Goal: Information Seeking & Learning: Compare options

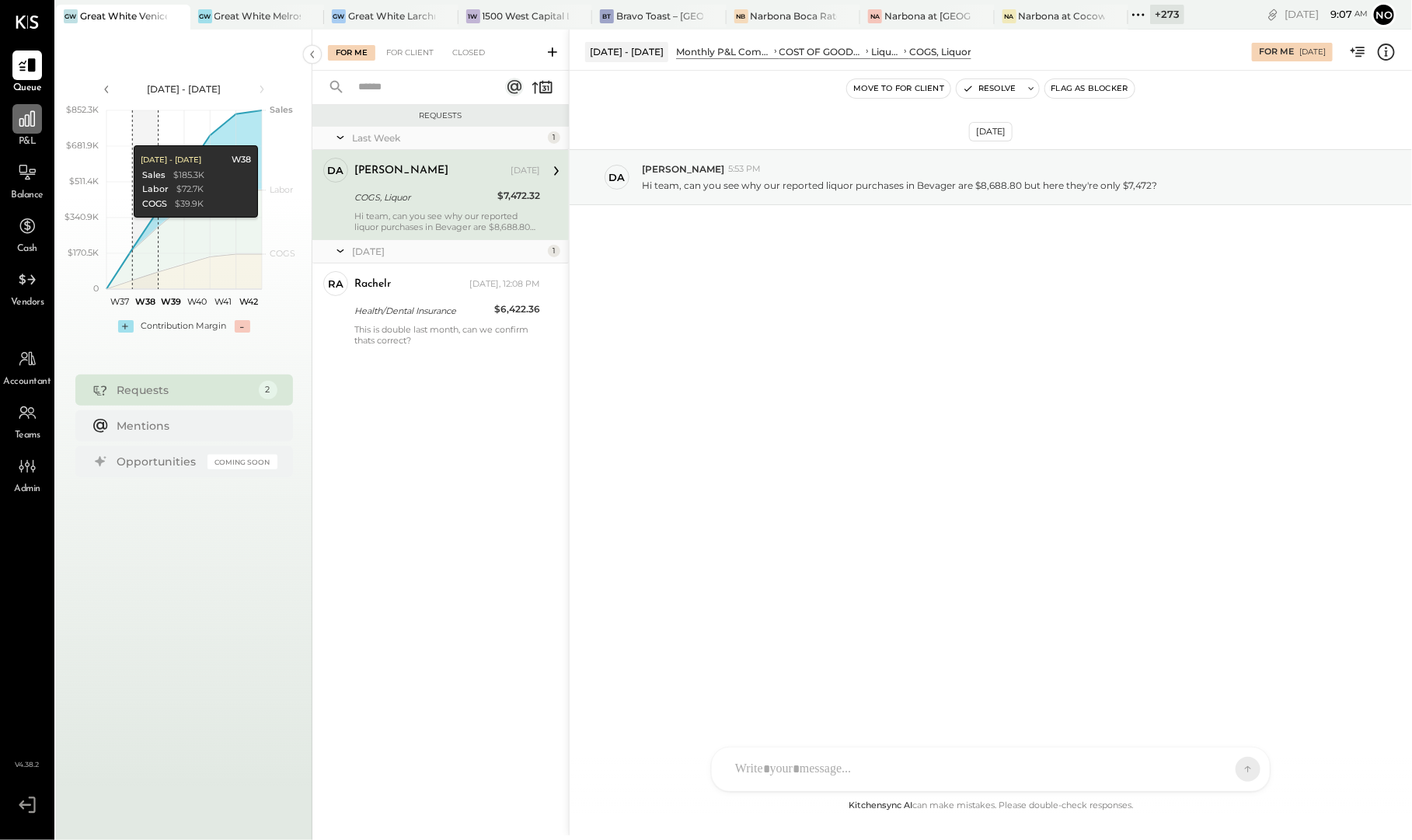
click at [22, 126] on icon at bounding box center [27, 119] width 16 height 16
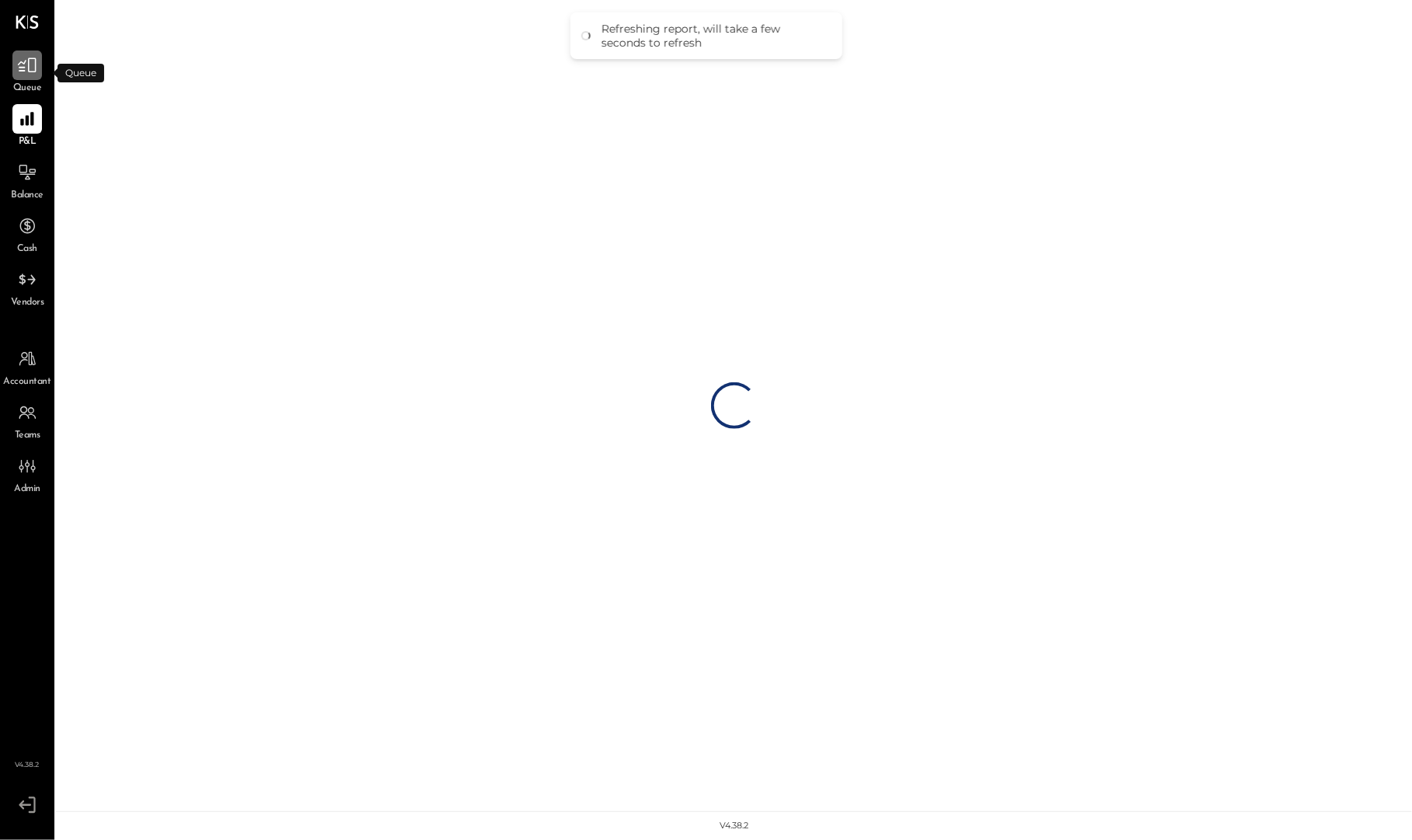
click at [23, 80] on div at bounding box center [27, 65] width 29 height 29
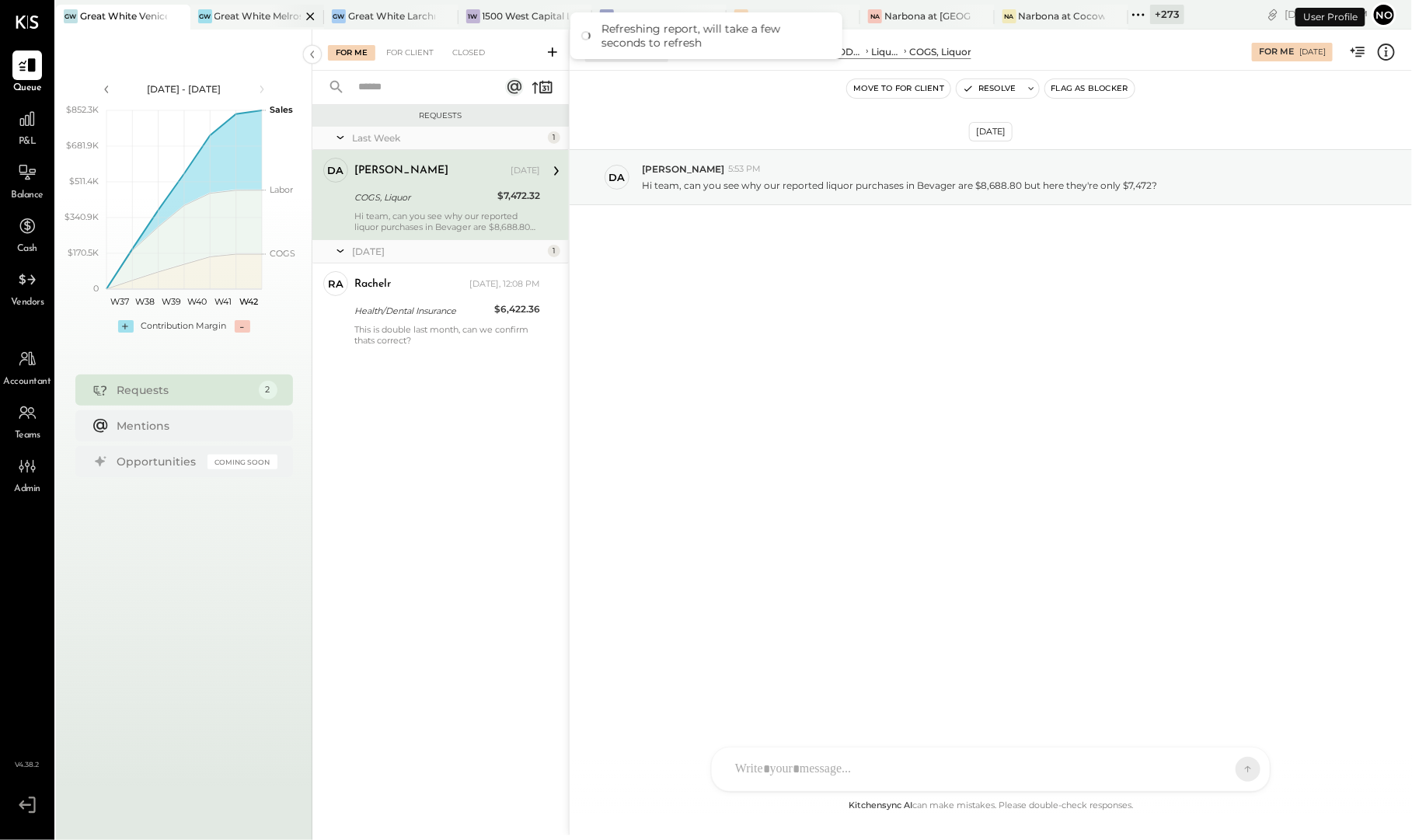
click at [263, 16] on div "Great White Melrose" at bounding box center [258, 16] width 87 height 13
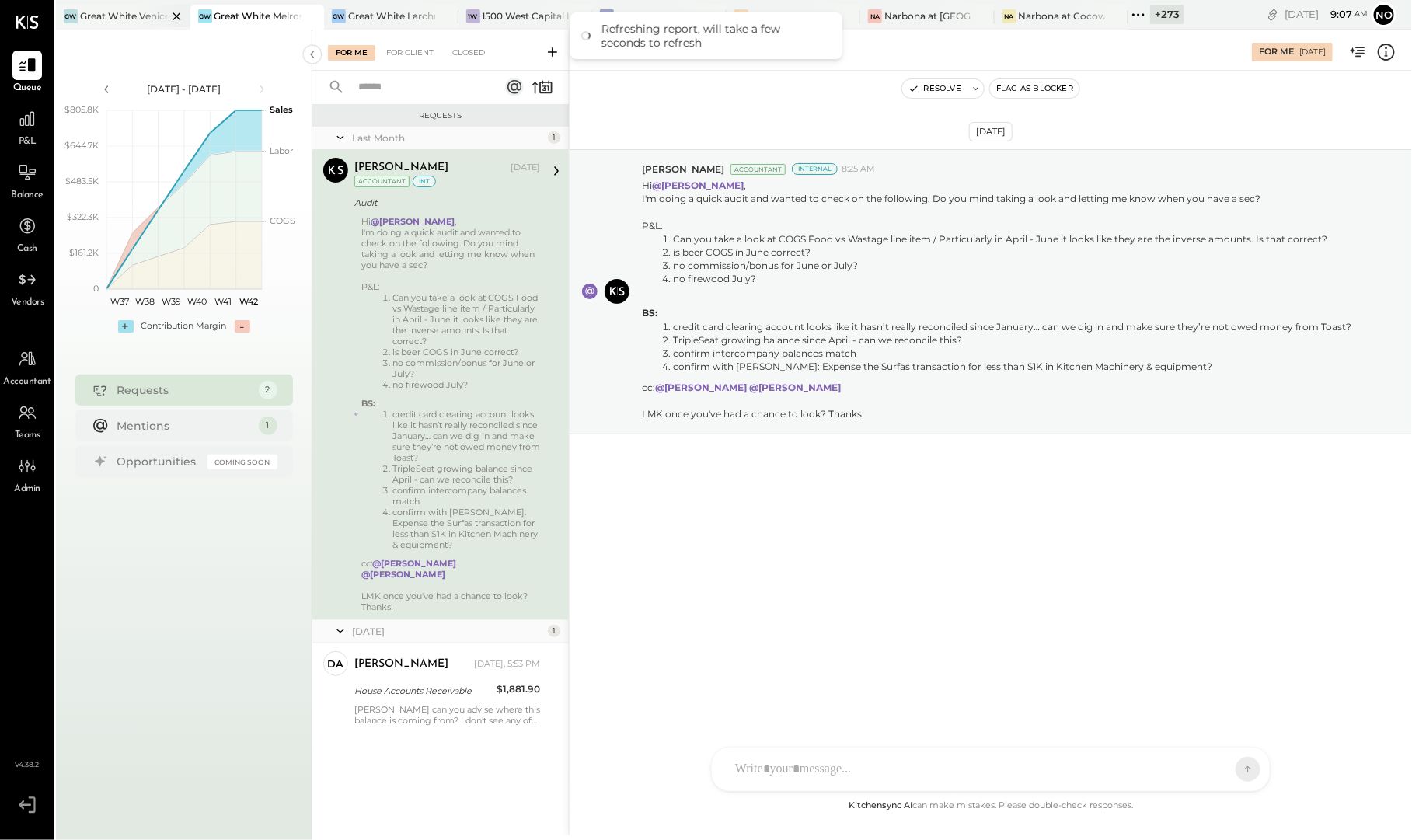
click at [145, 16] on div at bounding box center [164, 15] width 55 height 22
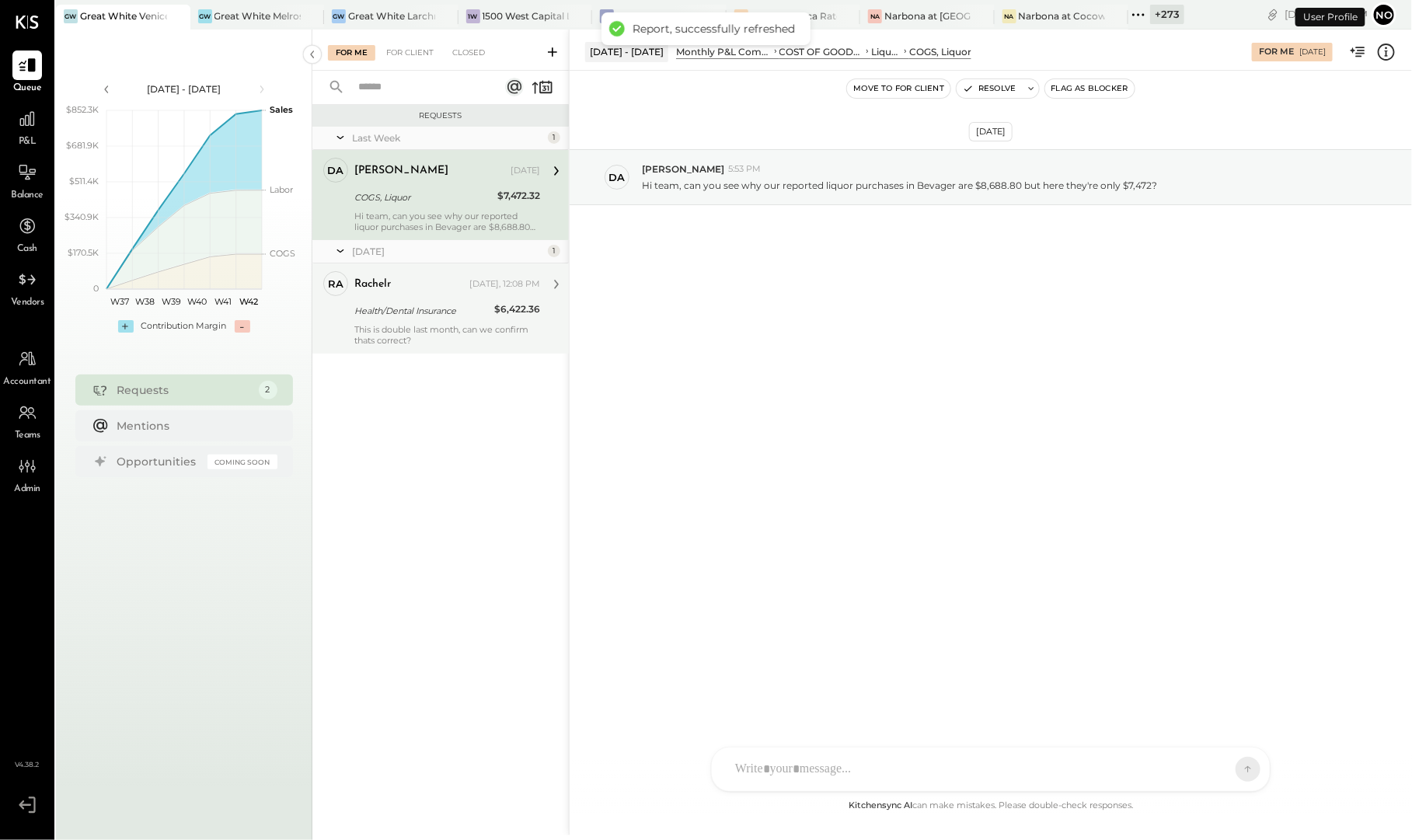
click at [445, 304] on div "Health/Dental Insurance" at bounding box center [422, 311] width 135 height 16
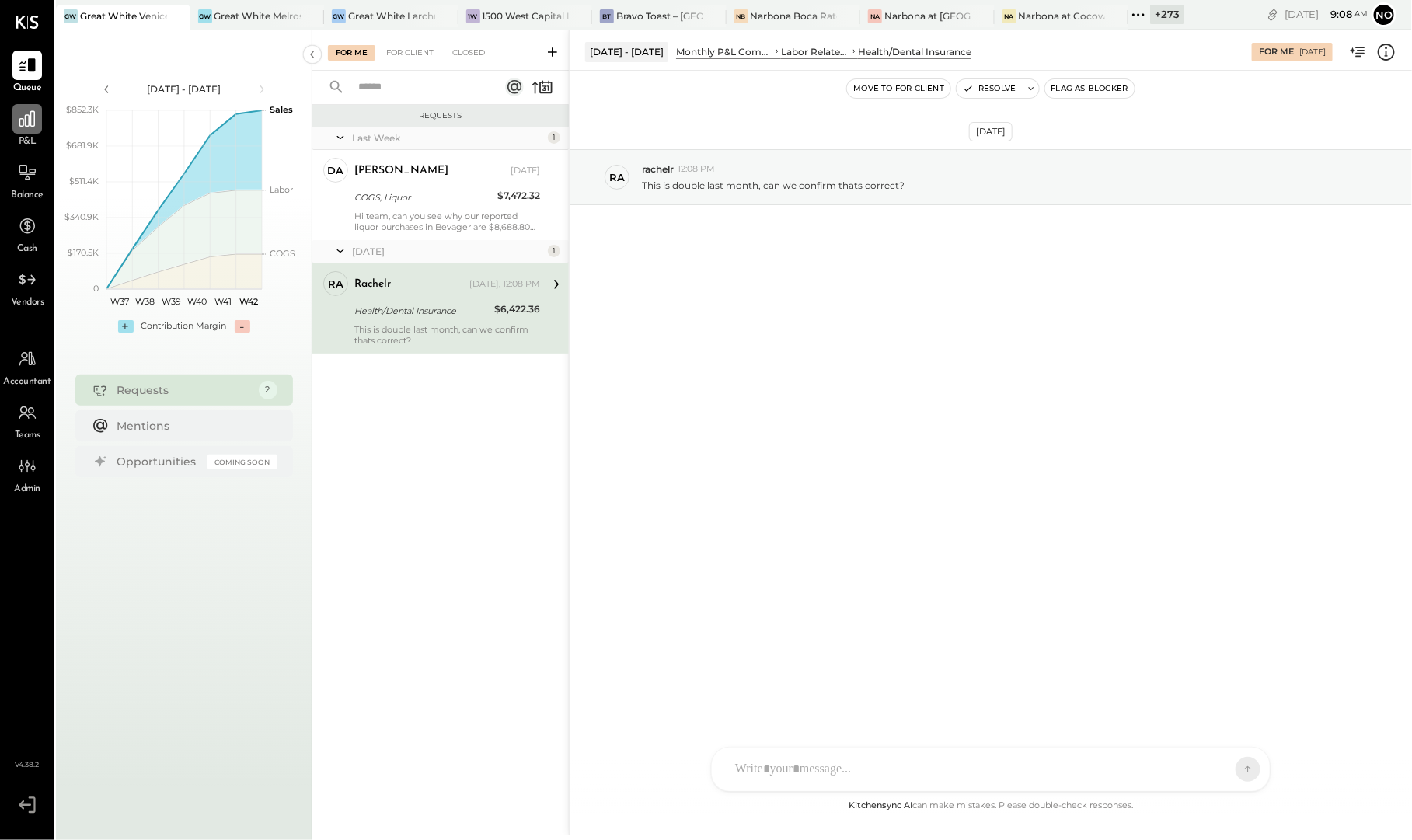
click at [26, 120] on icon at bounding box center [27, 118] width 20 height 20
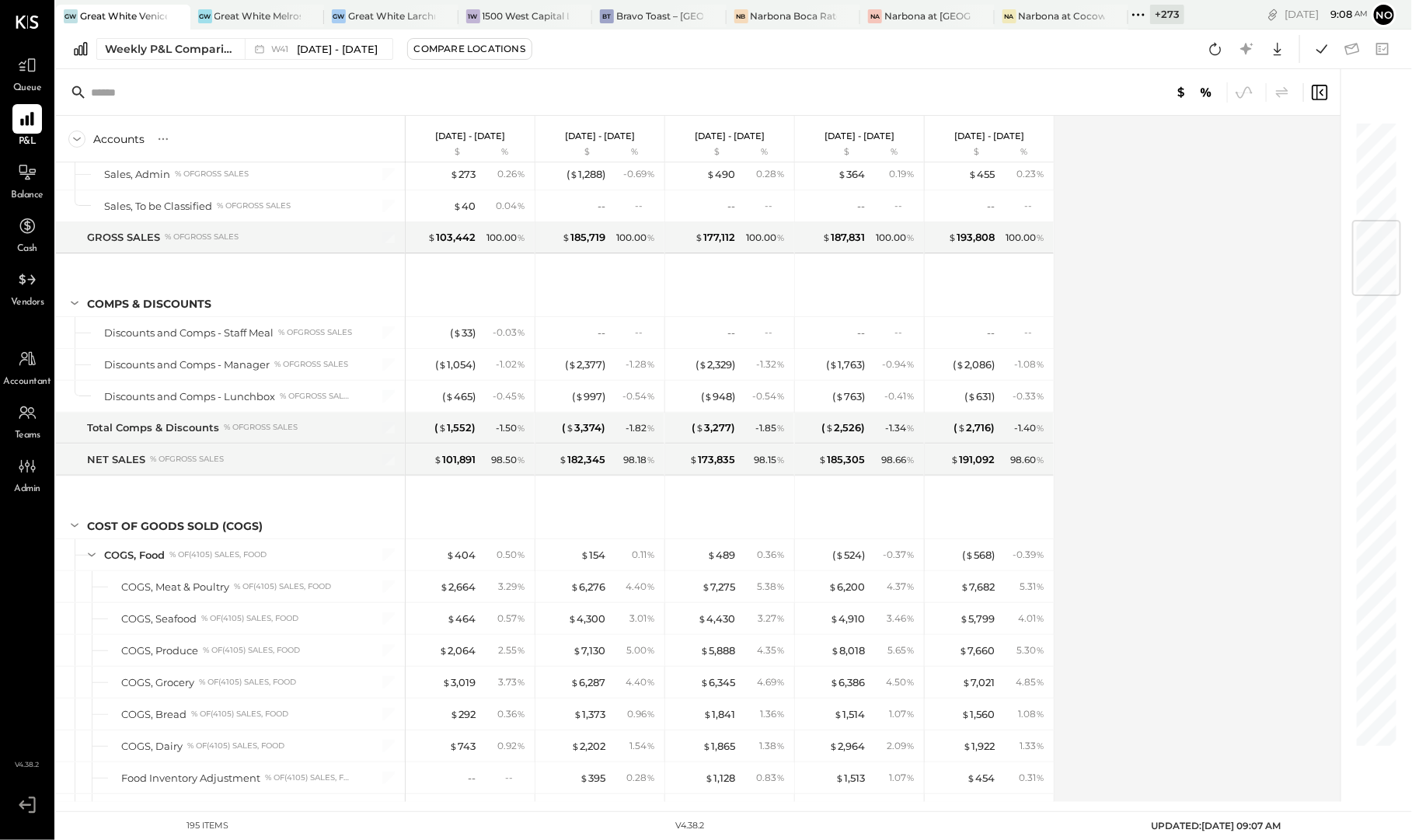
scroll to position [830, 0]
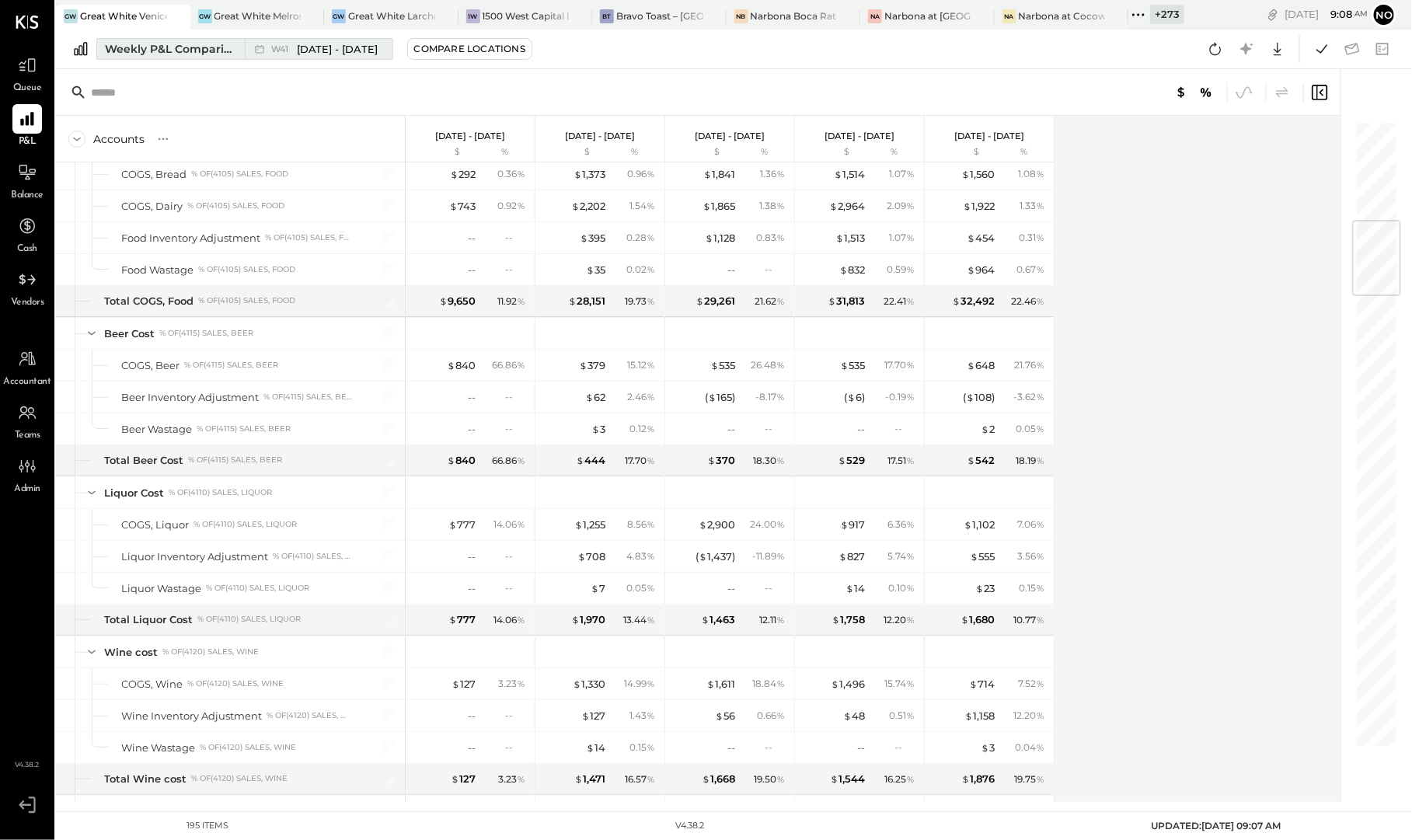
click at [202, 49] on div "Weekly P&L Comparison" at bounding box center [171, 50] width 131 height 16
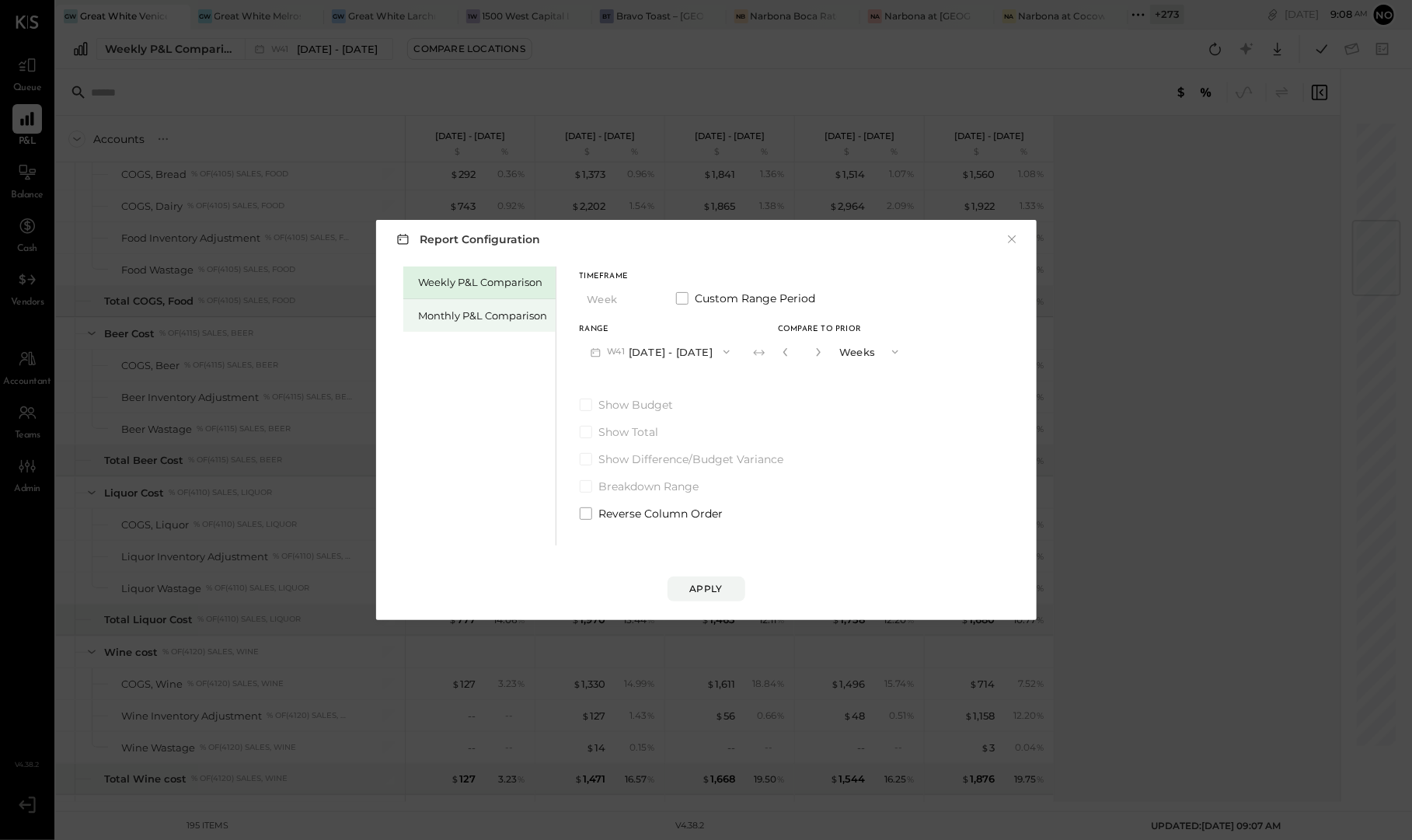
click at [474, 311] on div "Monthly P&L Comparison" at bounding box center [484, 316] width 129 height 15
click at [645, 355] on button "M10 [DATE] - [DATE]" at bounding box center [660, 352] width 162 height 29
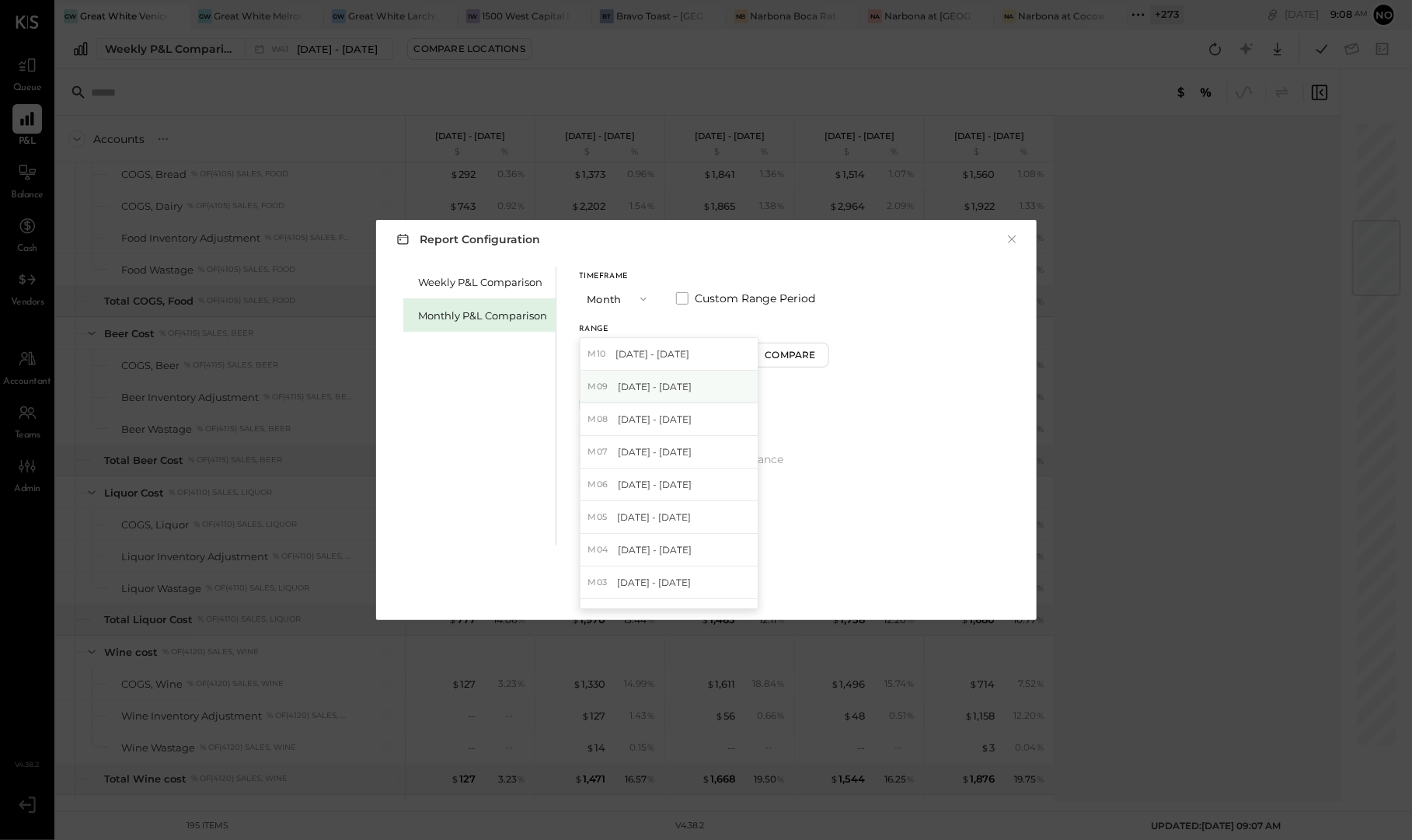
click at [644, 384] on span "[DATE] - [DATE]" at bounding box center [655, 386] width 74 height 13
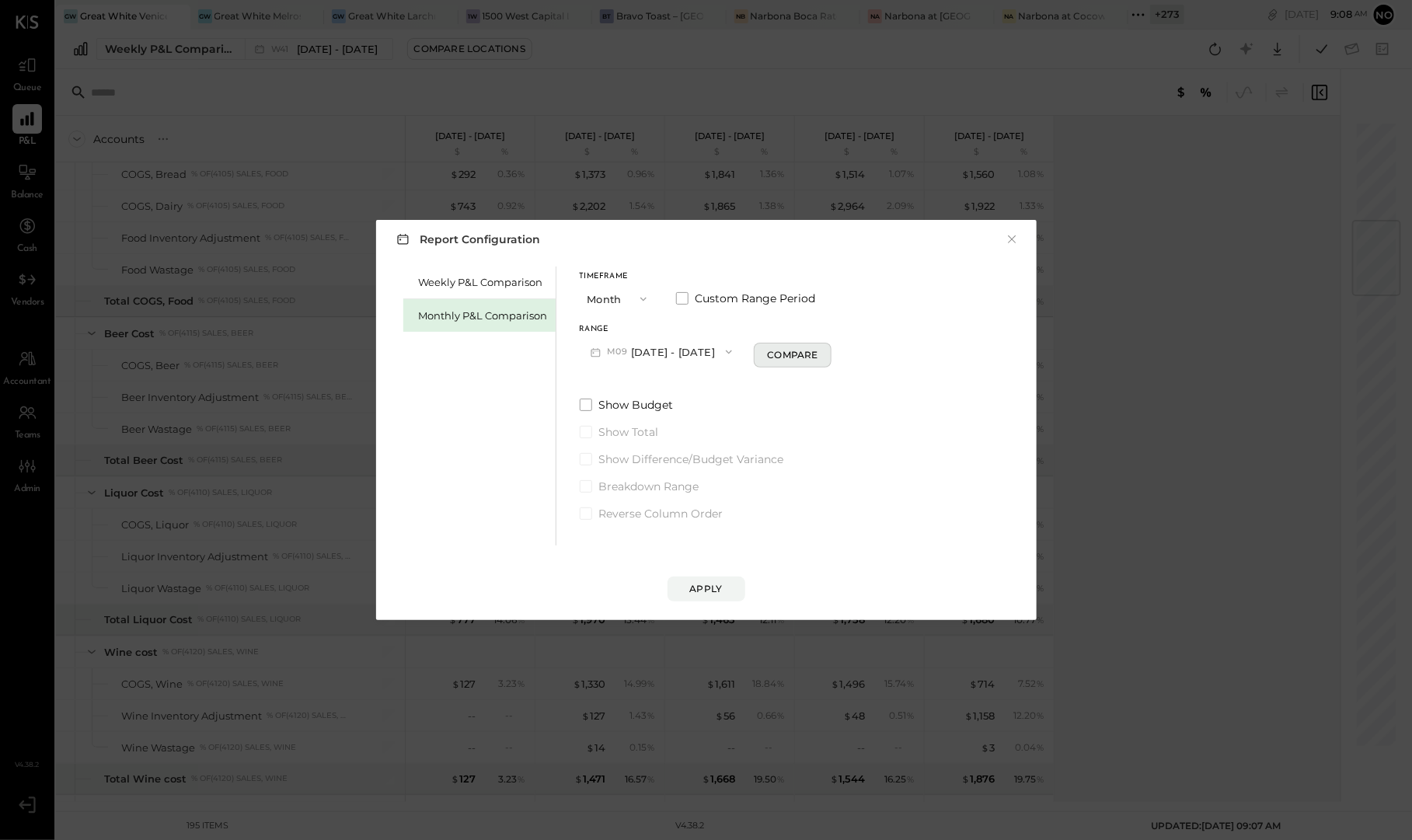
click at [781, 359] on div "Compare" at bounding box center [792, 355] width 50 height 13
click at [816, 353] on icon "button" at bounding box center [820, 352] width 10 height 10
type input "*"
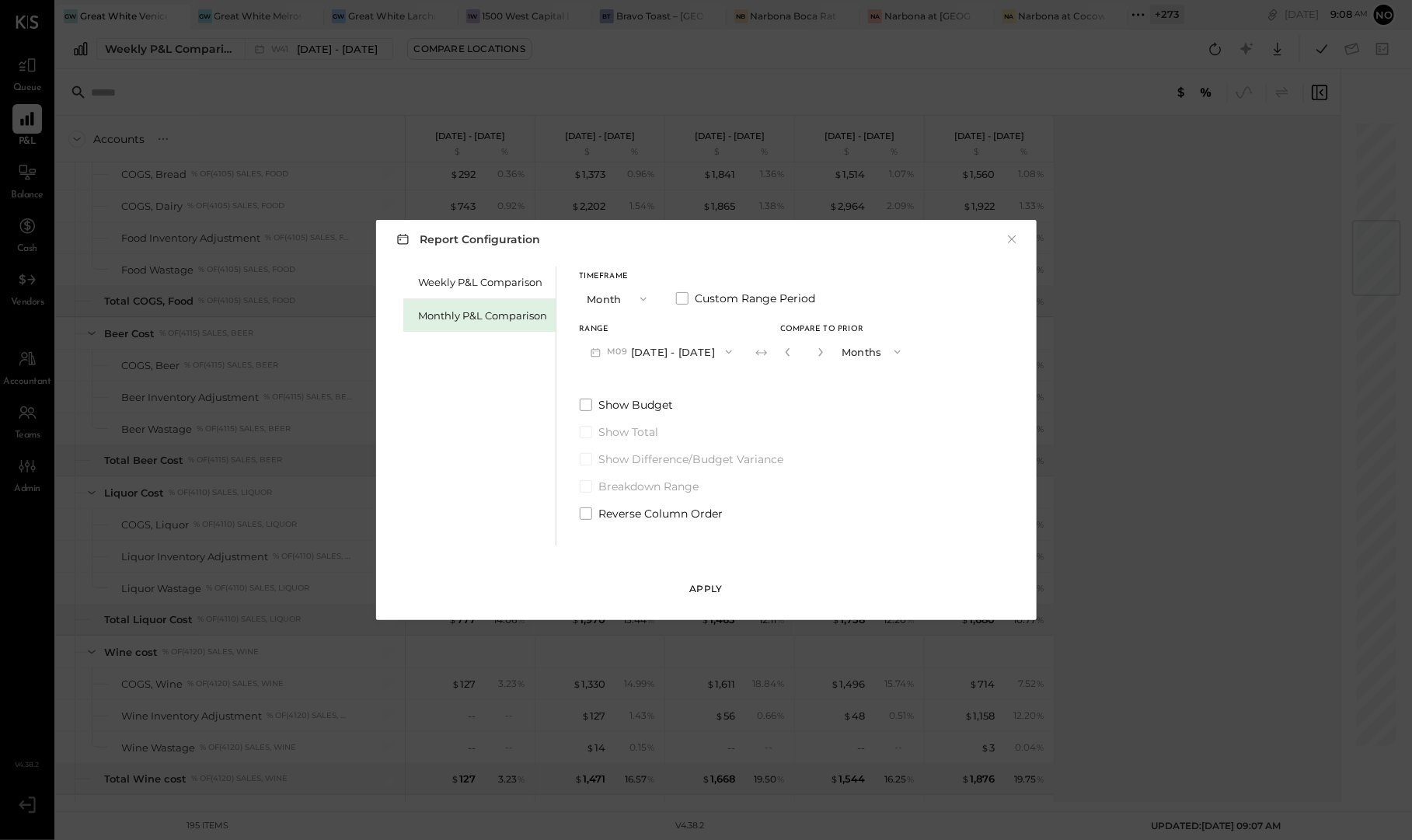
click at [711, 584] on div "Apply" at bounding box center [706, 588] width 33 height 13
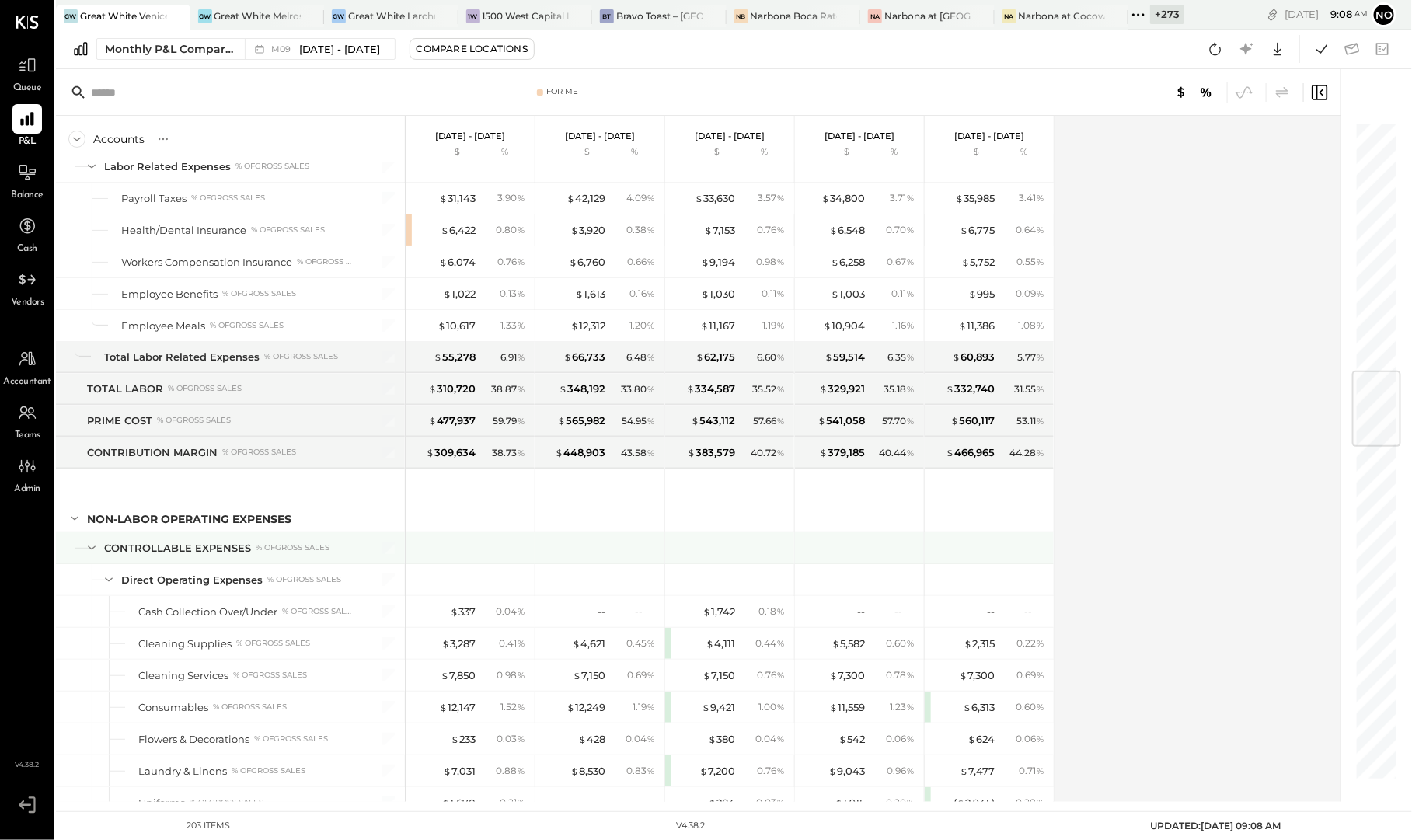
scroll to position [2096, 0]
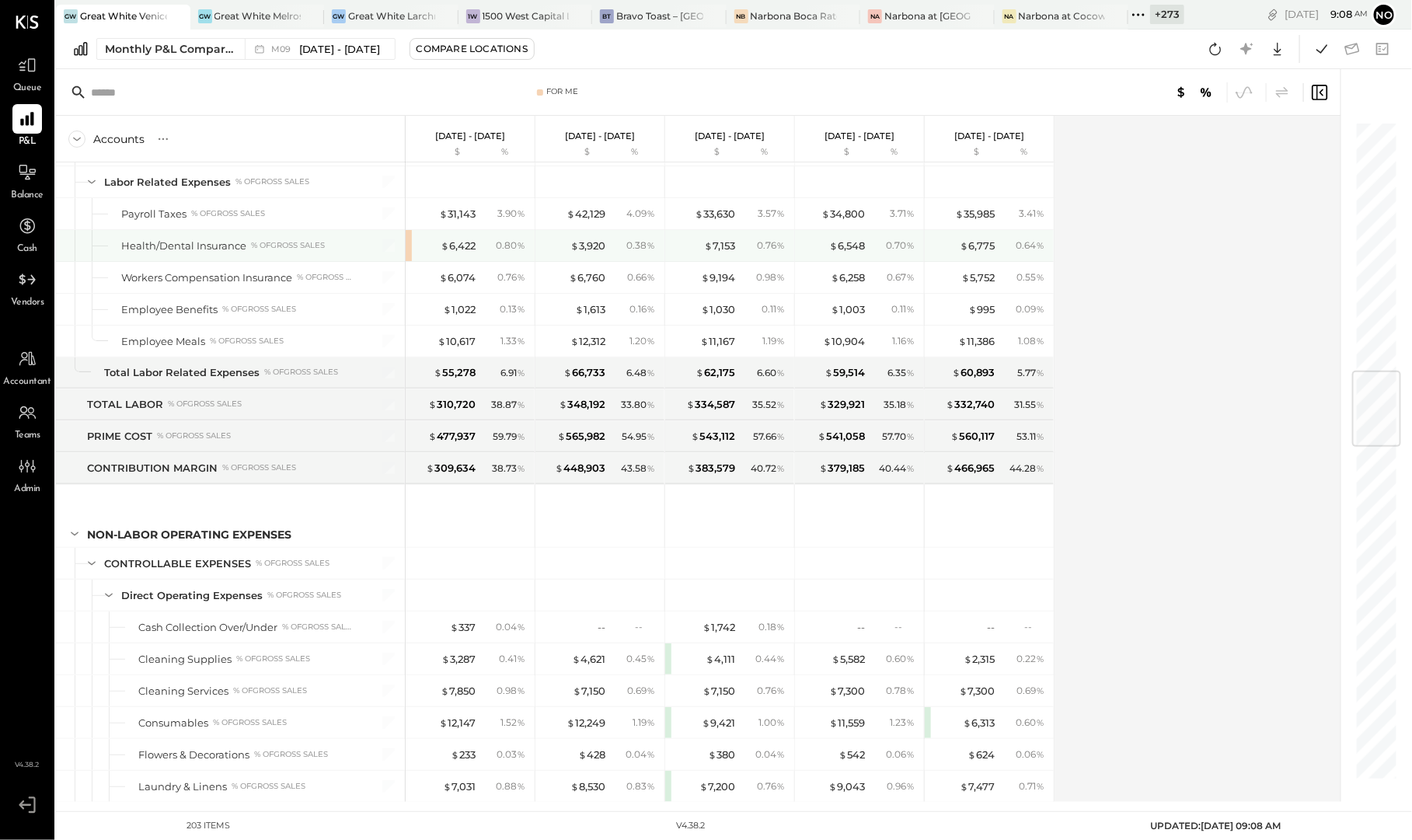
click at [417, 239] on div "$ 6,422" at bounding box center [445, 246] width 62 height 15
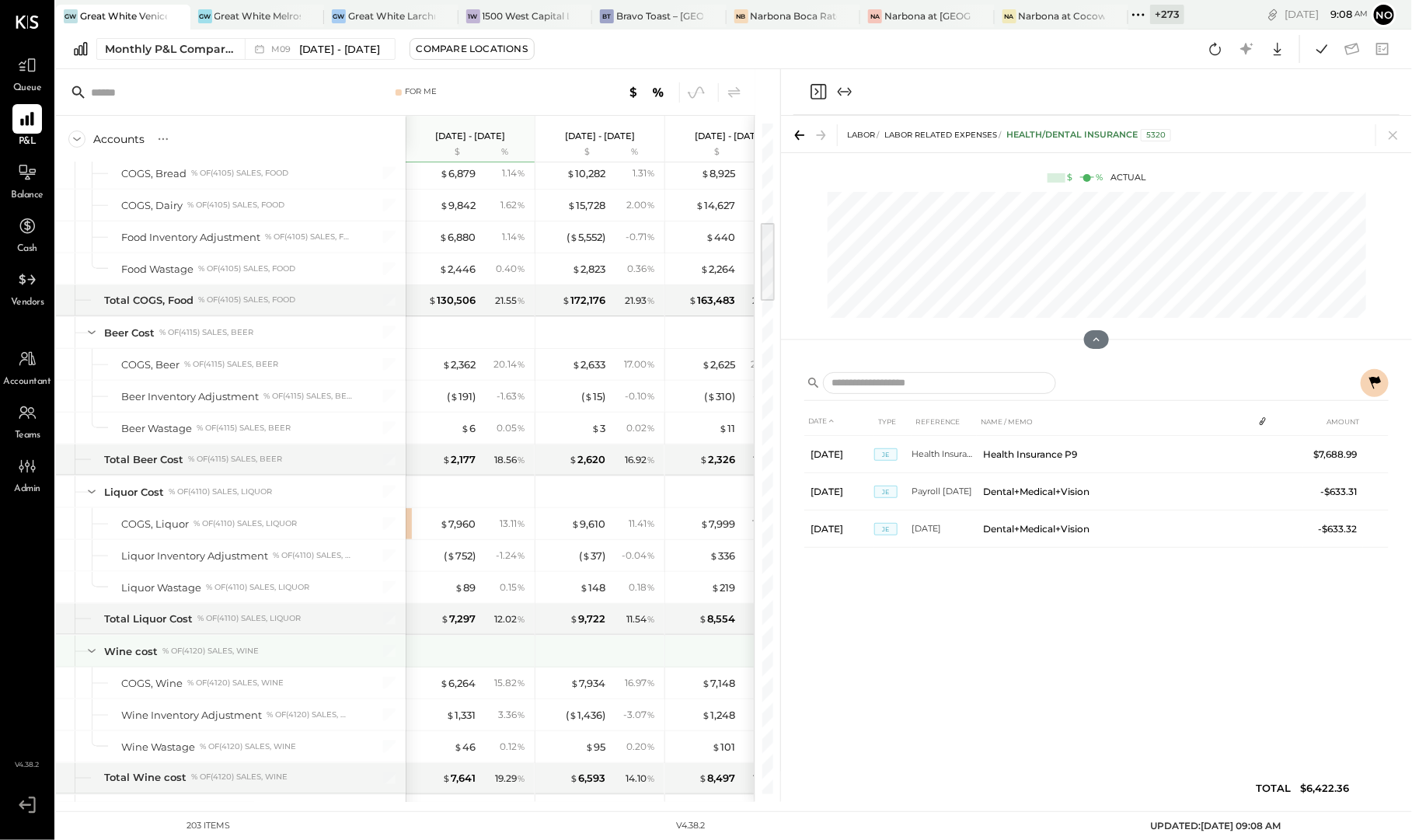
scroll to position [822, 0]
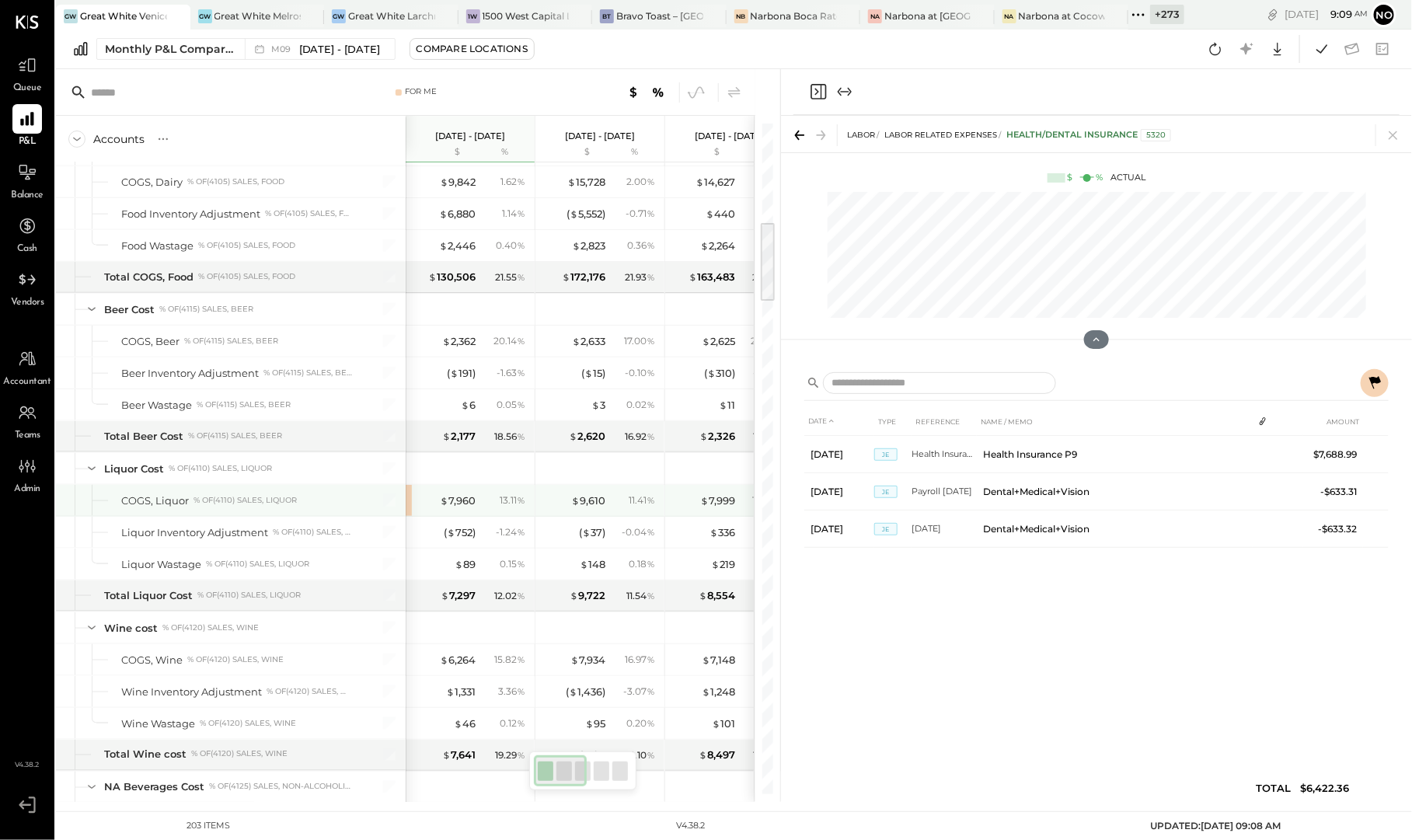
click at [411, 488] on div "$ 7,960 13.11 %" at bounding box center [470, 500] width 129 height 31
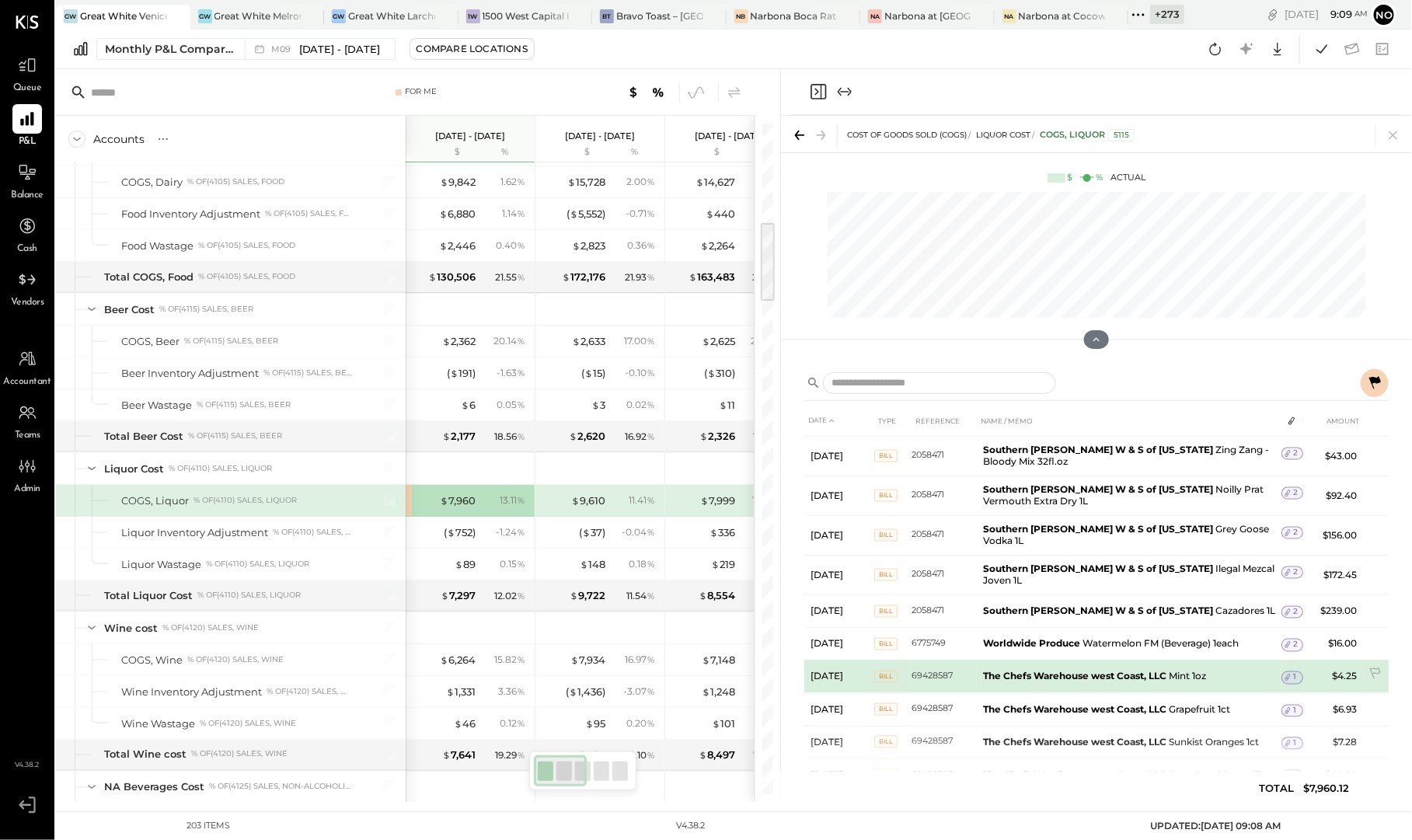
scroll to position [1531, 0]
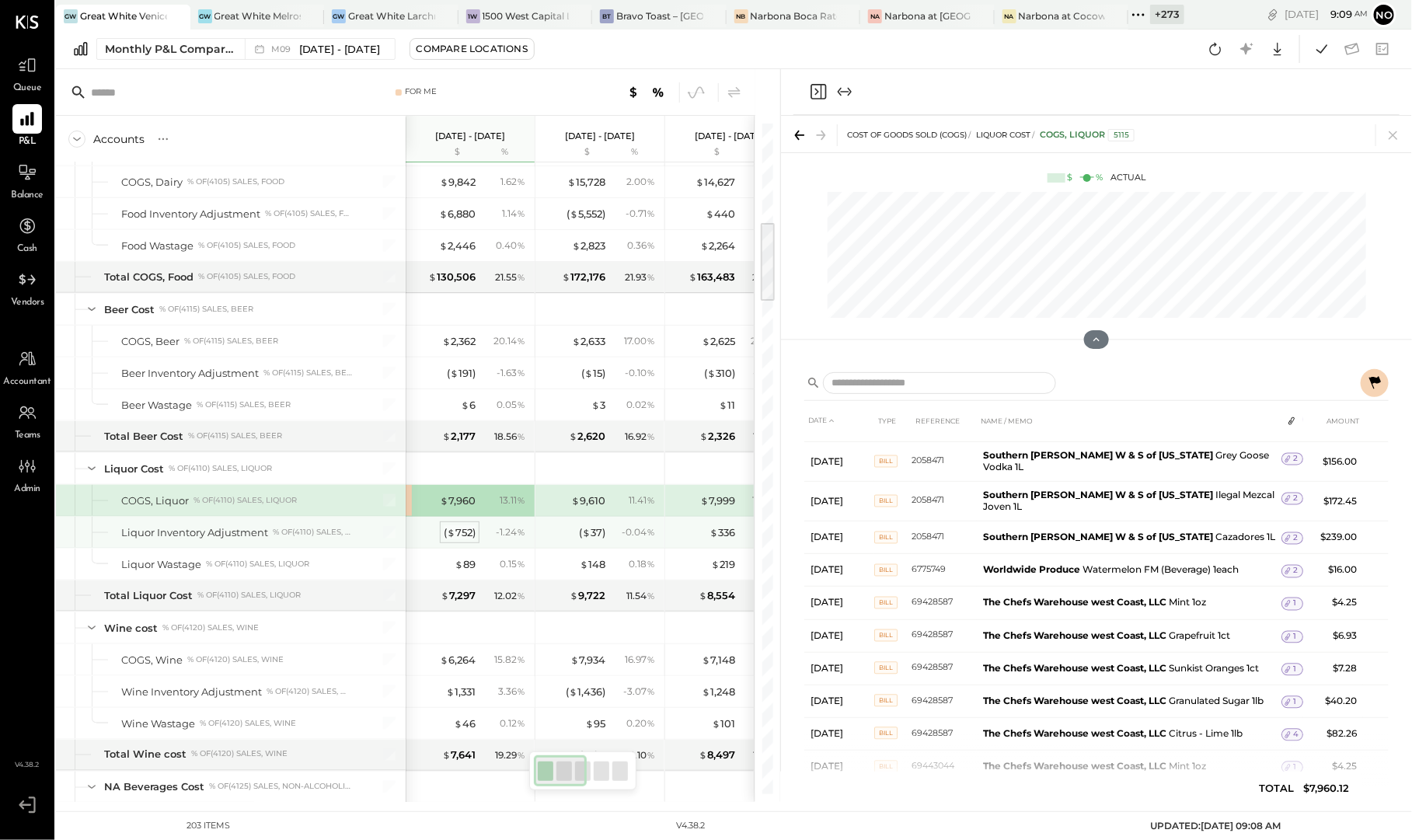
click at [461, 525] on div "( $ 752 )" at bounding box center [460, 532] width 32 height 15
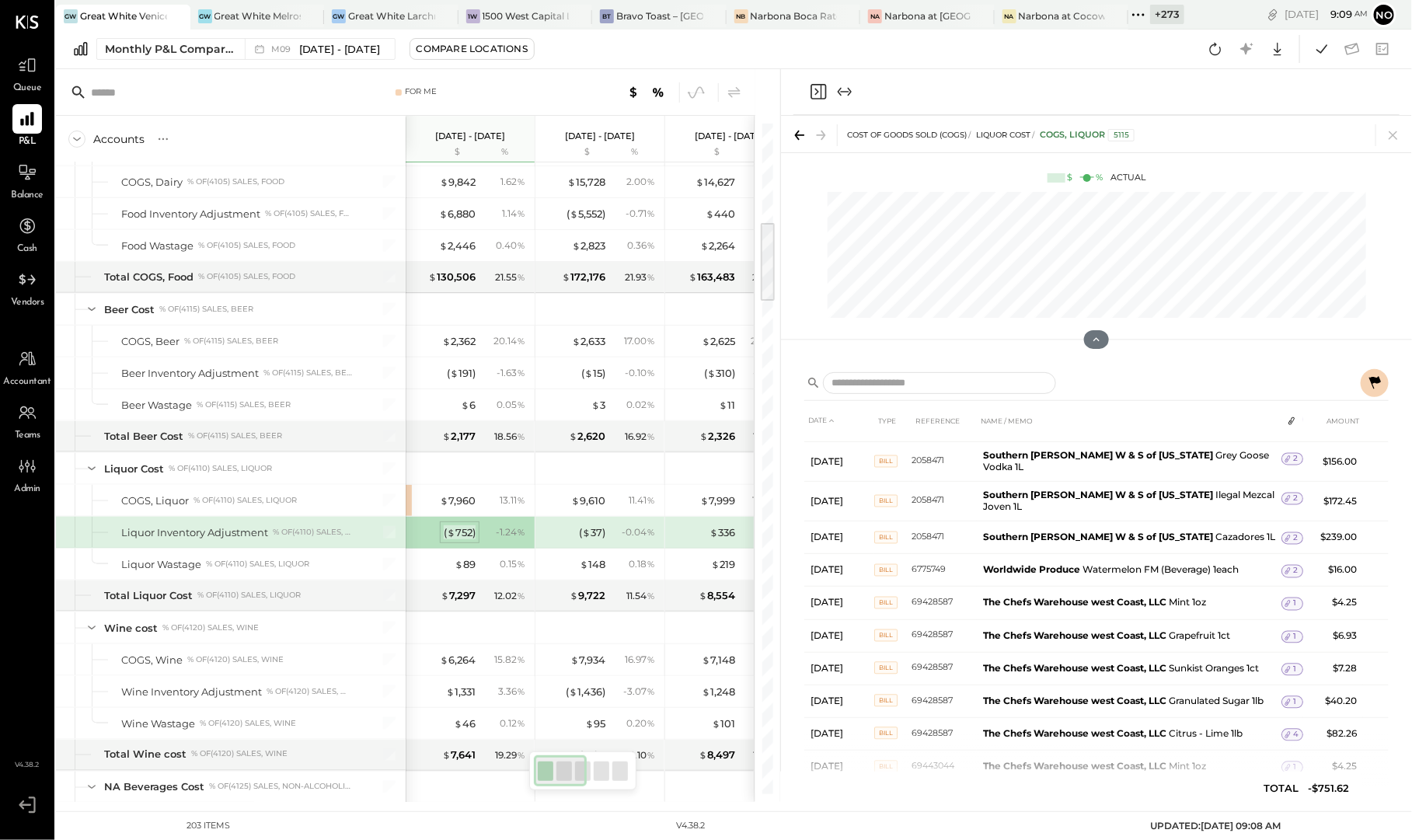
scroll to position [57, 0]
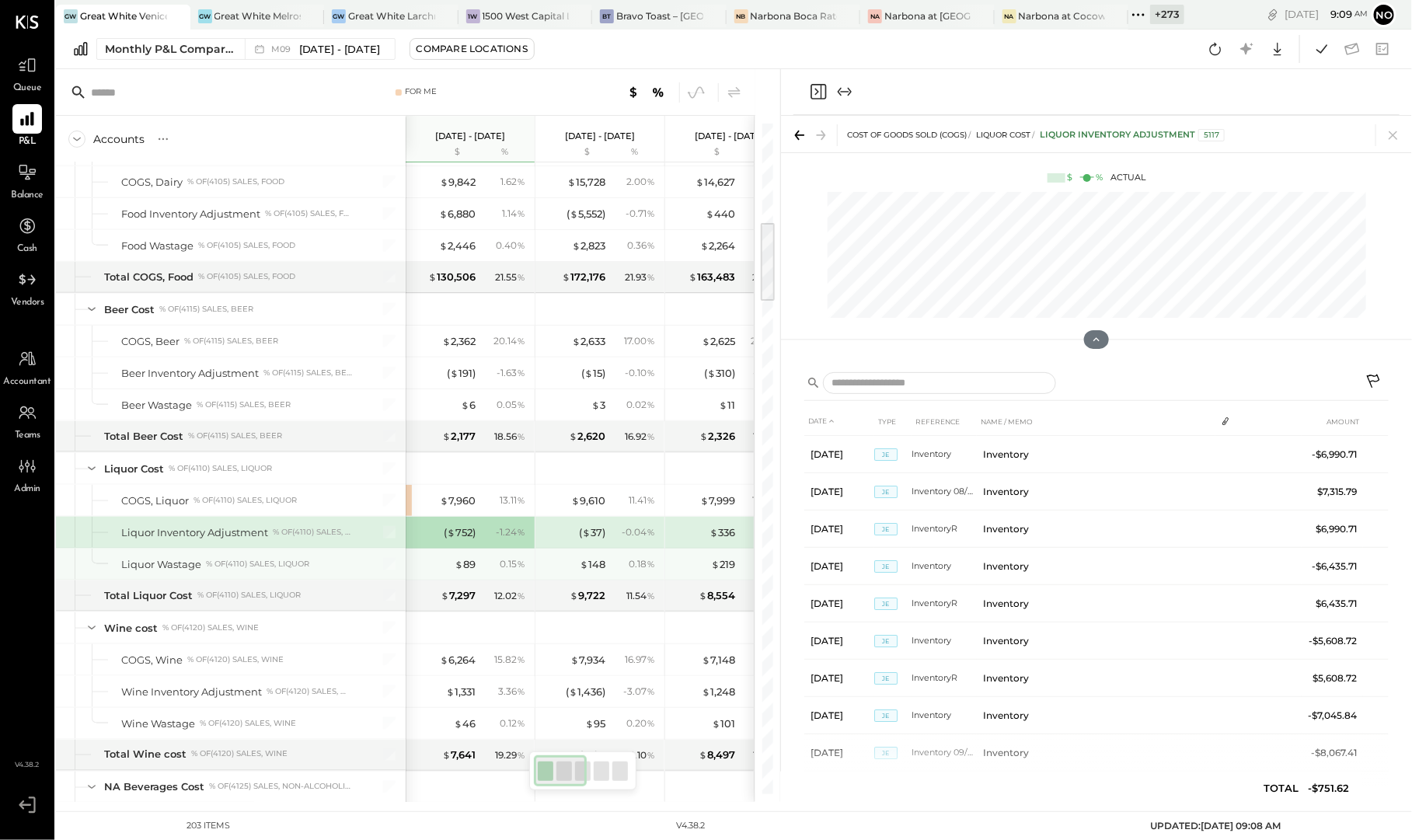
click at [462, 561] on div "$ 89 0.15 %" at bounding box center [472, 564] width 117 height 31
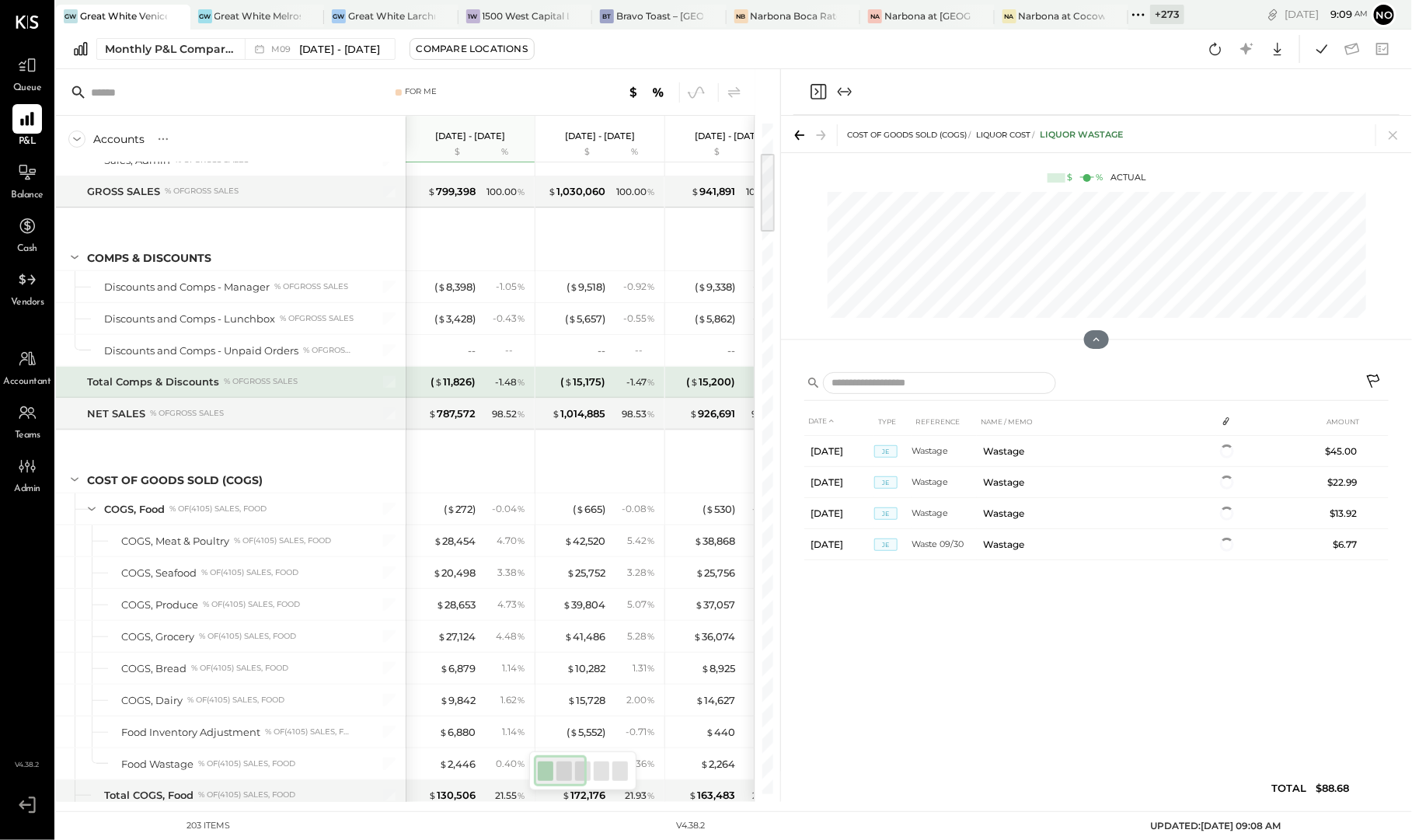
scroll to position [249, 0]
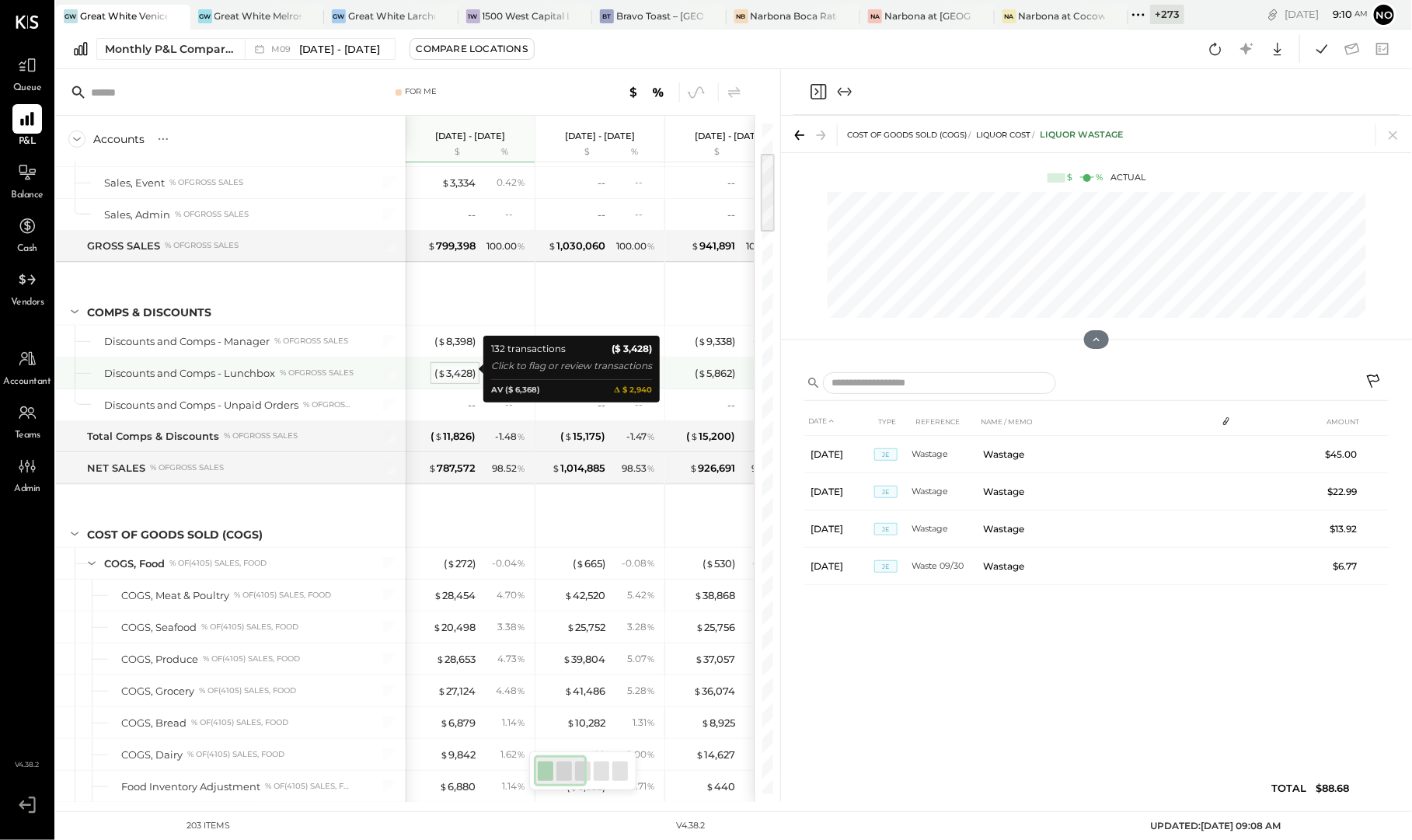
click at [456, 369] on div "( $ 3,428 )" at bounding box center [454, 373] width 42 height 15
